Goal: Task Accomplishment & Management: Manage account settings

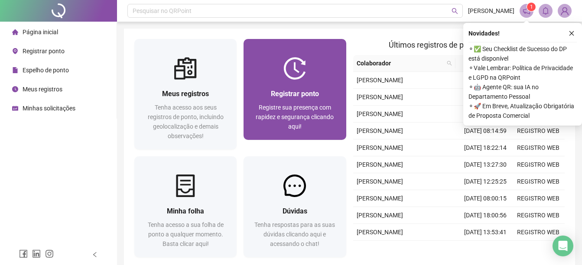
click at [271, 64] on div at bounding box center [295, 68] width 102 height 23
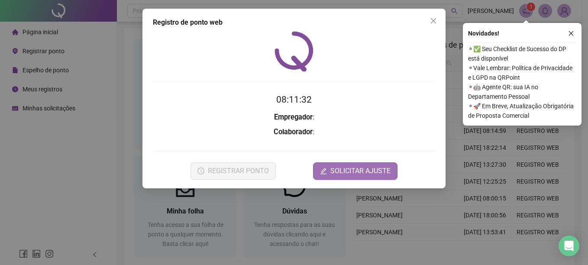
click at [370, 170] on span "SOLICITAR AJUSTE" at bounding box center [361, 171] width 60 height 10
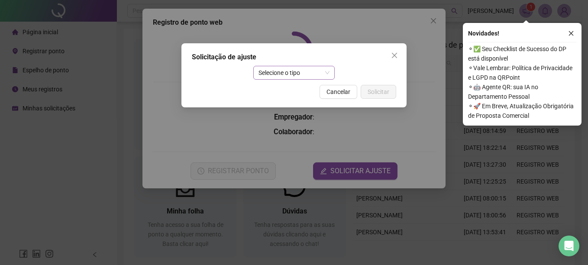
click at [293, 70] on span "Selecione o tipo" at bounding box center [294, 72] width 71 height 13
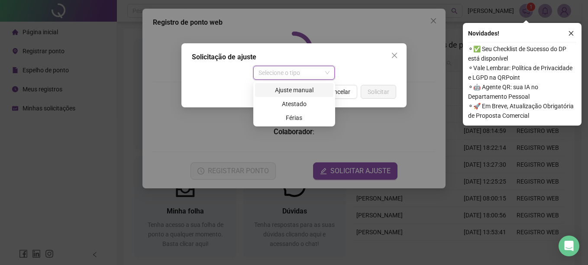
click at [282, 94] on div "Ajuste manual" at bounding box center [294, 90] width 68 height 10
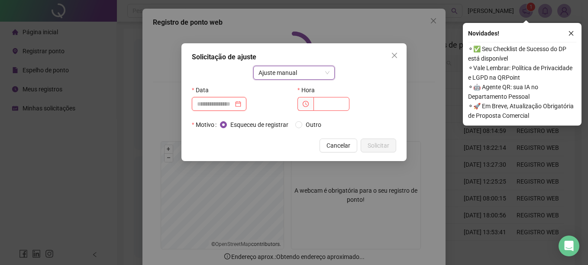
click at [210, 108] on input at bounding box center [215, 104] width 36 height 10
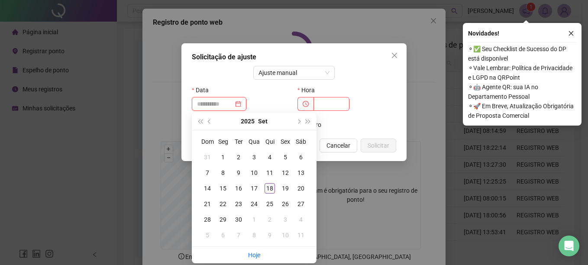
type input "**********"
click at [272, 188] on div "18" at bounding box center [270, 188] width 10 height 10
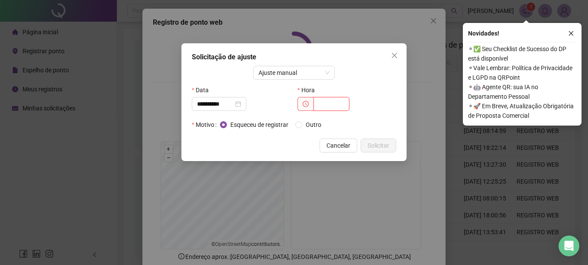
click at [325, 108] on input "text" at bounding box center [332, 104] width 36 height 14
type input "*****"
click at [370, 141] on span "Solicitar" at bounding box center [379, 146] width 22 height 10
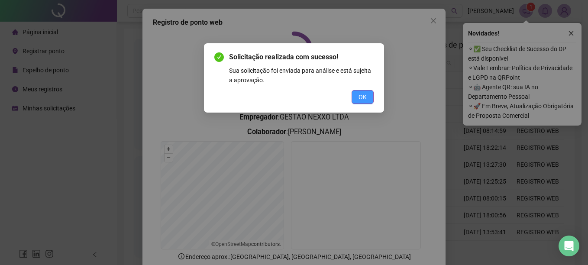
click at [365, 99] on span "OK" at bounding box center [363, 97] width 8 height 10
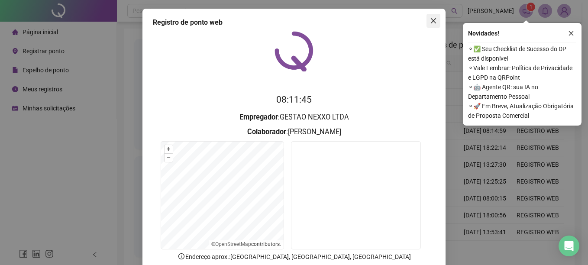
click at [432, 19] on icon "close" at bounding box center [433, 20] width 5 height 5
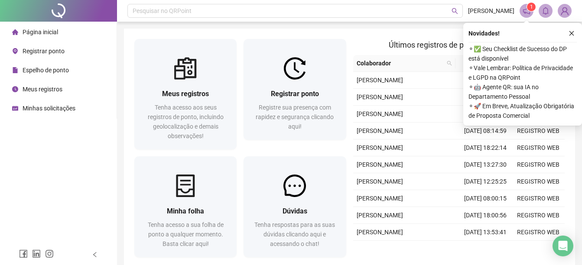
click at [45, 90] on span "Meus registros" at bounding box center [43, 89] width 40 height 7
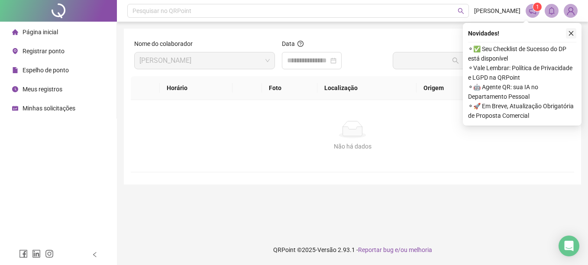
click at [572, 30] on icon "close" at bounding box center [571, 33] width 6 height 6
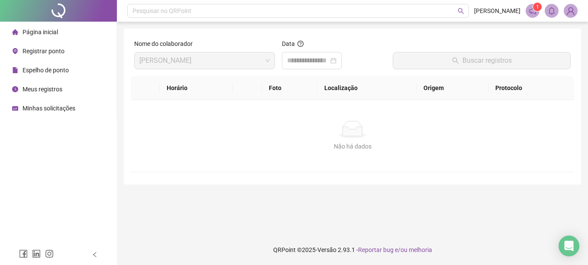
click at [57, 76] on div "Espelho de ponto" at bounding box center [40, 70] width 57 height 17
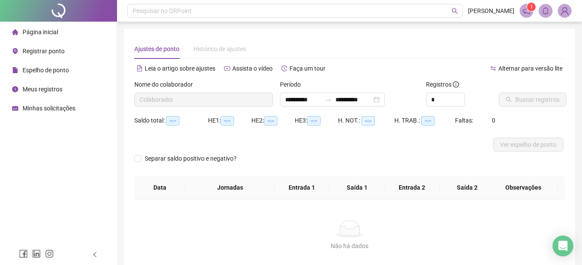
type input "**********"
click at [511, 99] on icon "search" at bounding box center [509, 100] width 6 height 6
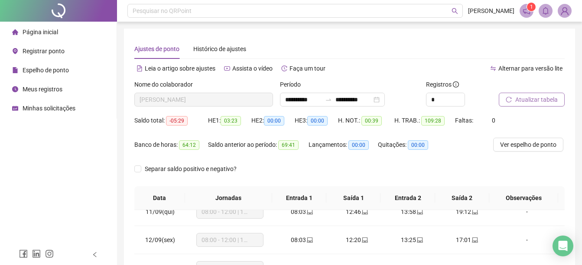
click at [45, 33] on span "Página inicial" at bounding box center [41, 32] width 36 height 7
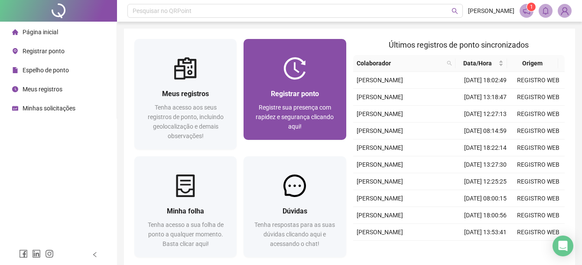
click at [284, 78] on img at bounding box center [294, 68] width 23 height 23
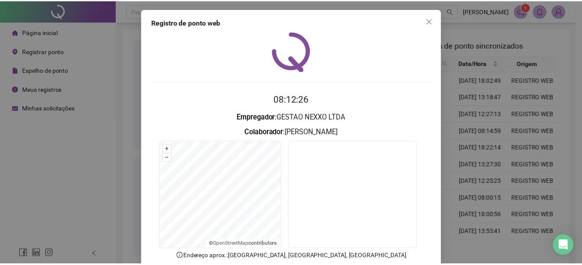
scroll to position [54, 0]
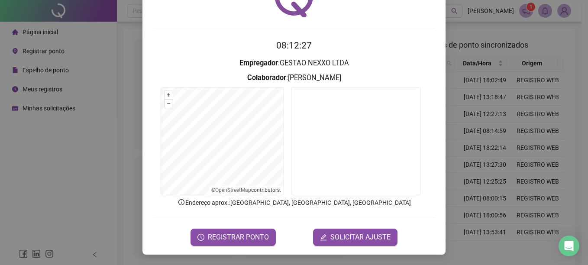
click at [341, 237] on span "SOLICITAR AJUSTE" at bounding box center [361, 237] width 60 height 10
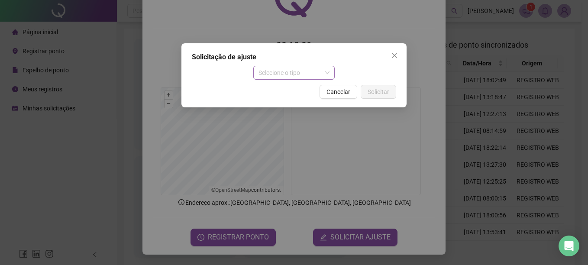
click at [273, 78] on span "Selecione o tipo" at bounding box center [294, 72] width 71 height 13
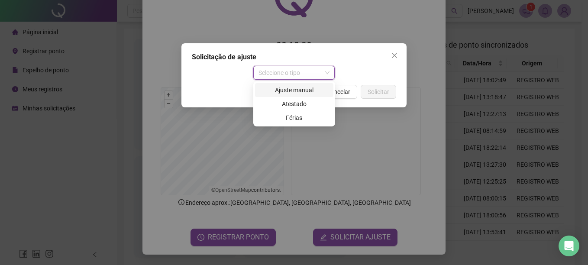
click at [303, 88] on div "Ajuste manual" at bounding box center [294, 90] width 68 height 10
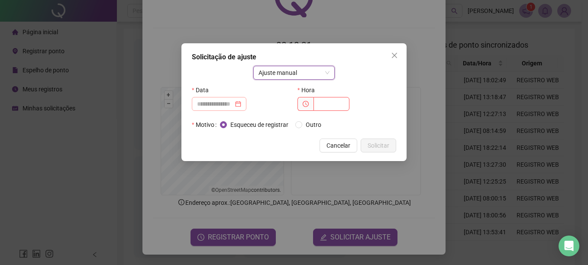
click at [220, 109] on div at bounding box center [219, 104] width 55 height 14
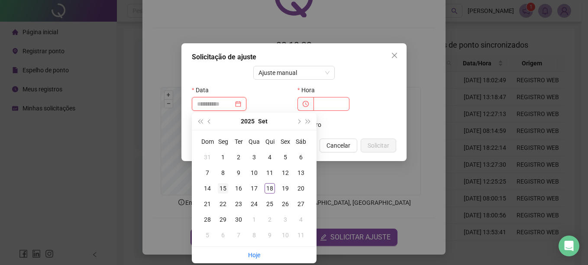
type input "**********"
click at [224, 187] on div "15" at bounding box center [223, 188] width 10 height 10
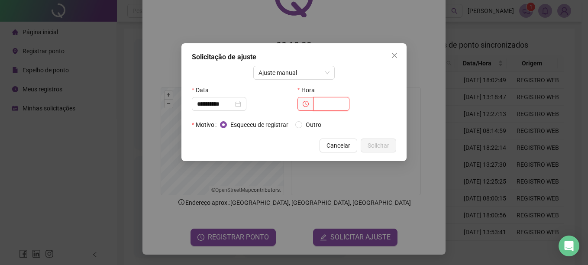
click at [323, 100] on input "text" at bounding box center [332, 104] width 36 height 14
type input "*****"
click at [385, 141] on span "Solicitar" at bounding box center [379, 146] width 22 height 10
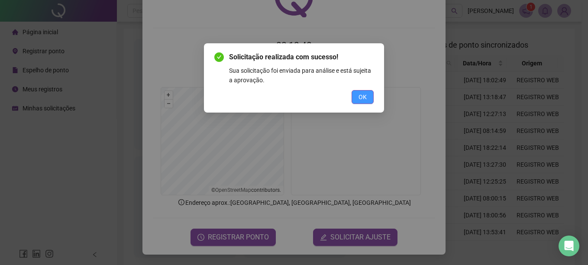
click at [356, 104] on button "OK" at bounding box center [363, 97] width 22 height 14
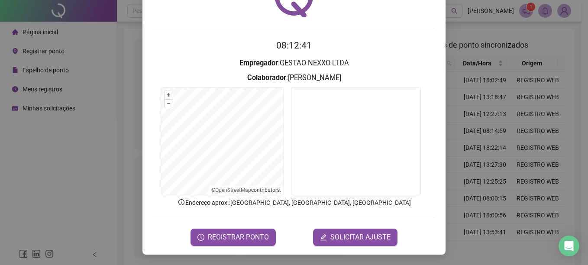
drag, startPoint x: 92, startPoint y: 175, endPoint x: 76, endPoint y: 140, distance: 39.0
click at [91, 175] on div "Registro de ponto web 08:12:41 Empregador : GESTAO NEXXO LTDA Colaborador : [PE…" at bounding box center [294, 132] width 588 height 265
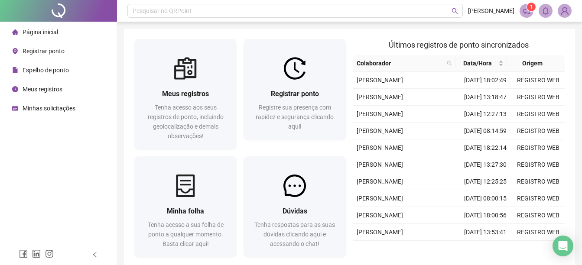
click at [63, 91] on li "Meus registros" at bounding box center [58, 89] width 113 height 17
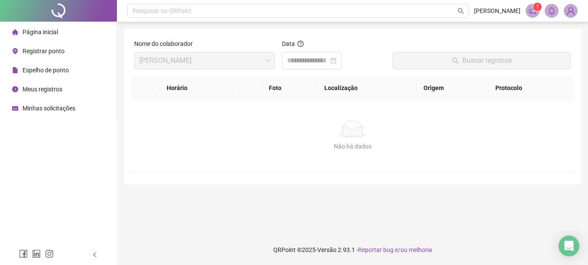
click at [84, 75] on li "Espelho de ponto" at bounding box center [58, 70] width 113 height 17
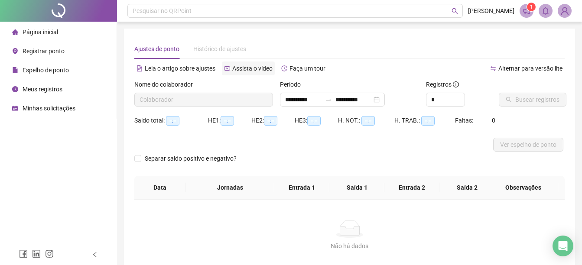
type input "**********"
click at [535, 100] on span "Buscar registros" at bounding box center [537, 100] width 44 height 10
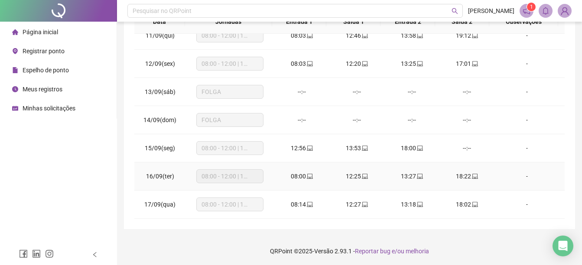
scroll to position [178, 0]
